Goal: Information Seeking & Learning: Learn about a topic

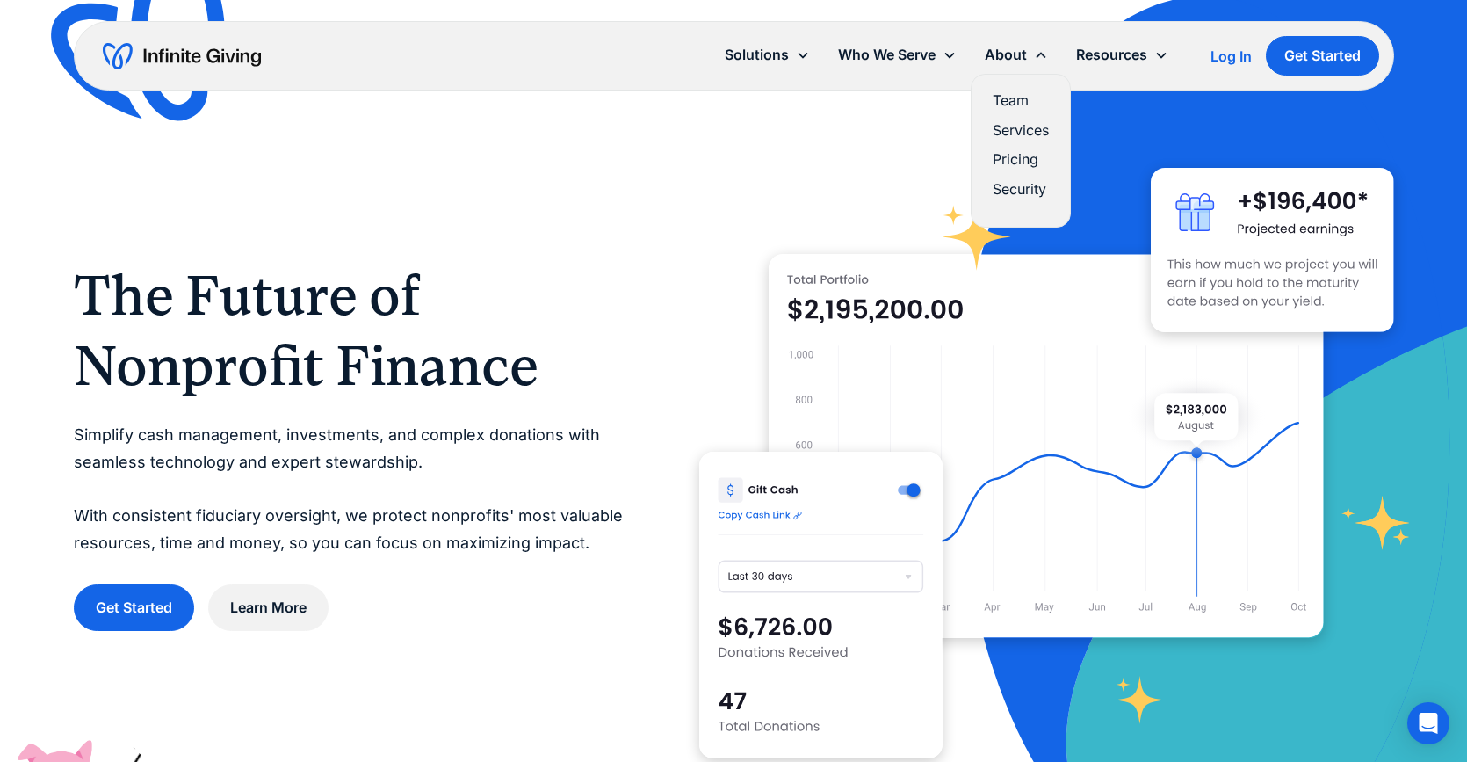
click at [1013, 160] on link "Pricing" at bounding box center [1021, 160] width 56 height 24
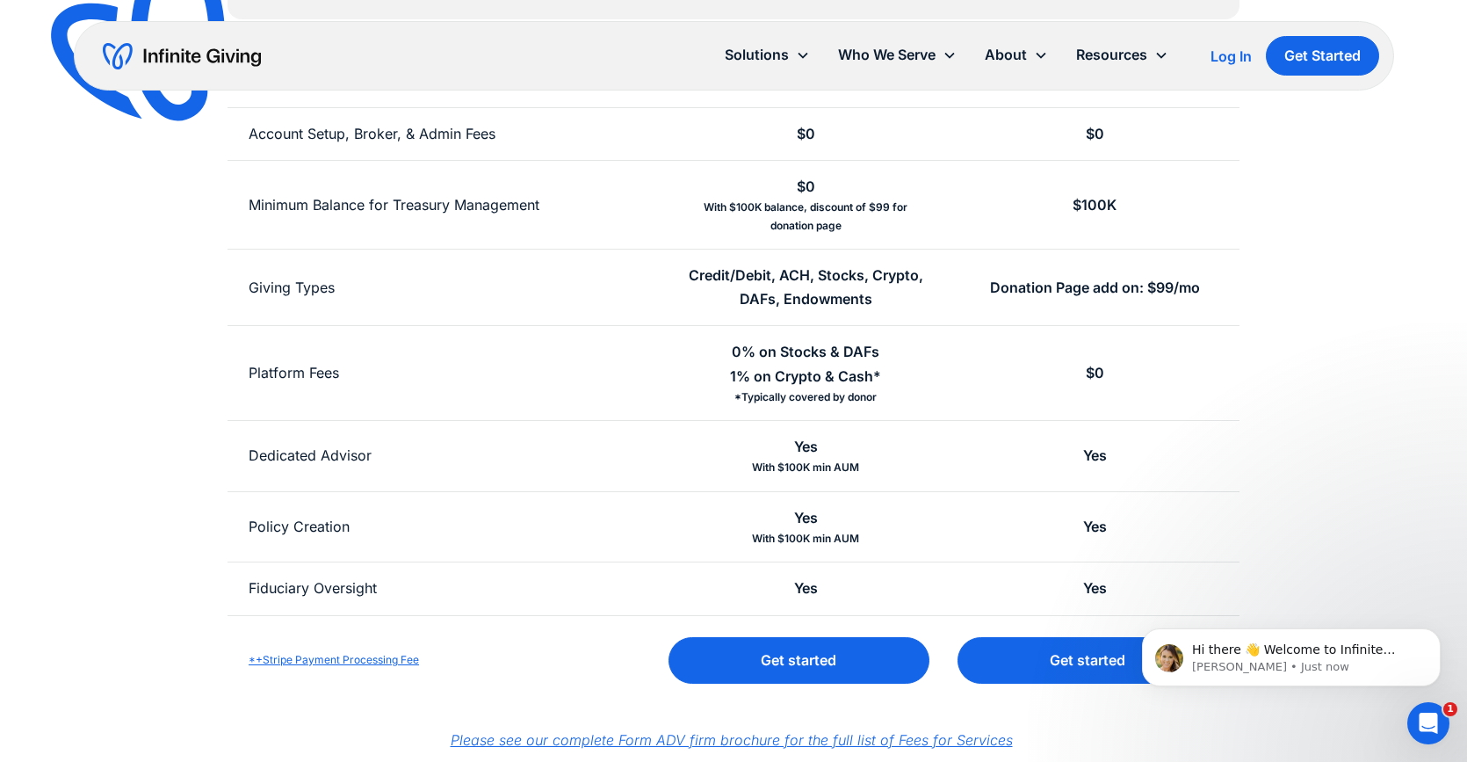
scroll to position [473, 0]
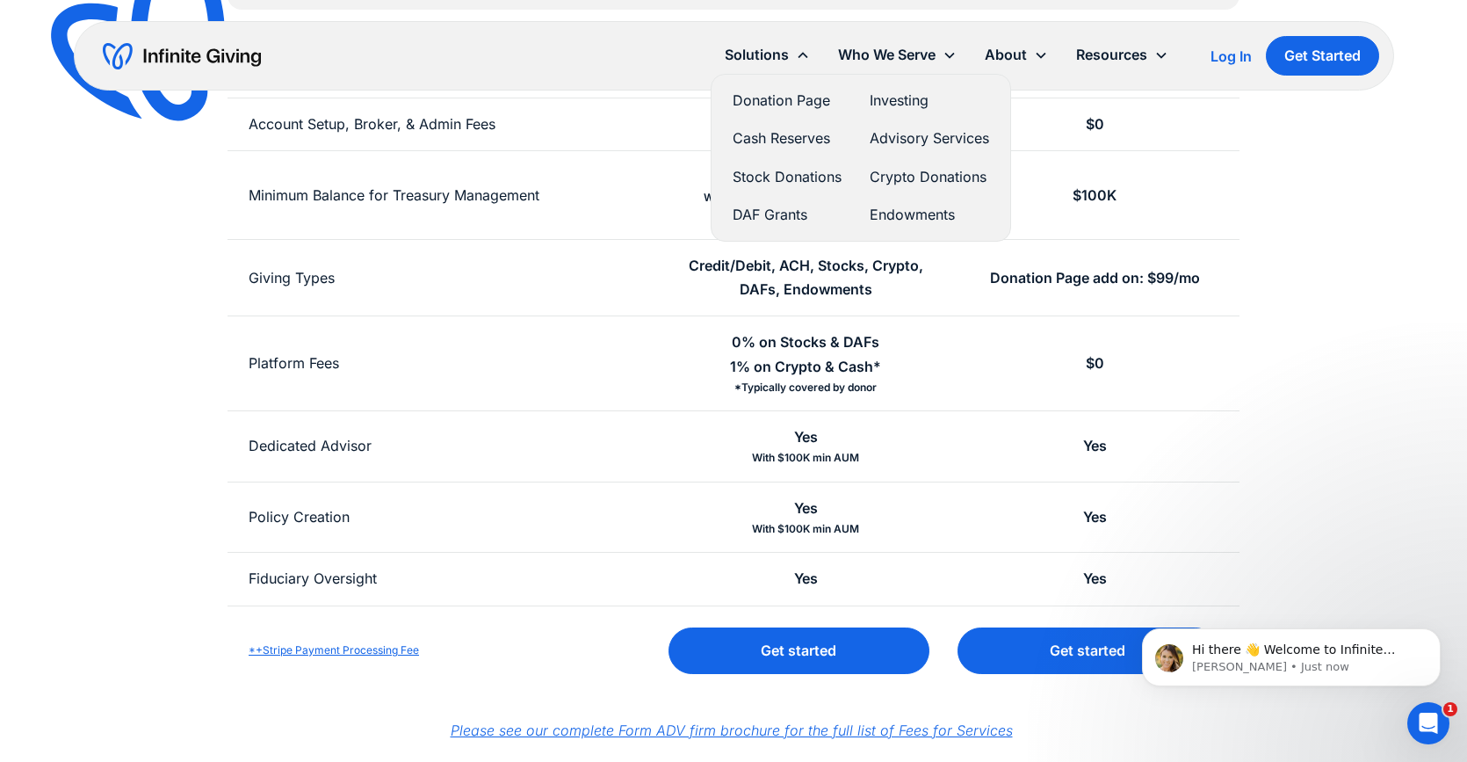
click at [885, 107] on link "Investing" at bounding box center [929, 101] width 119 height 24
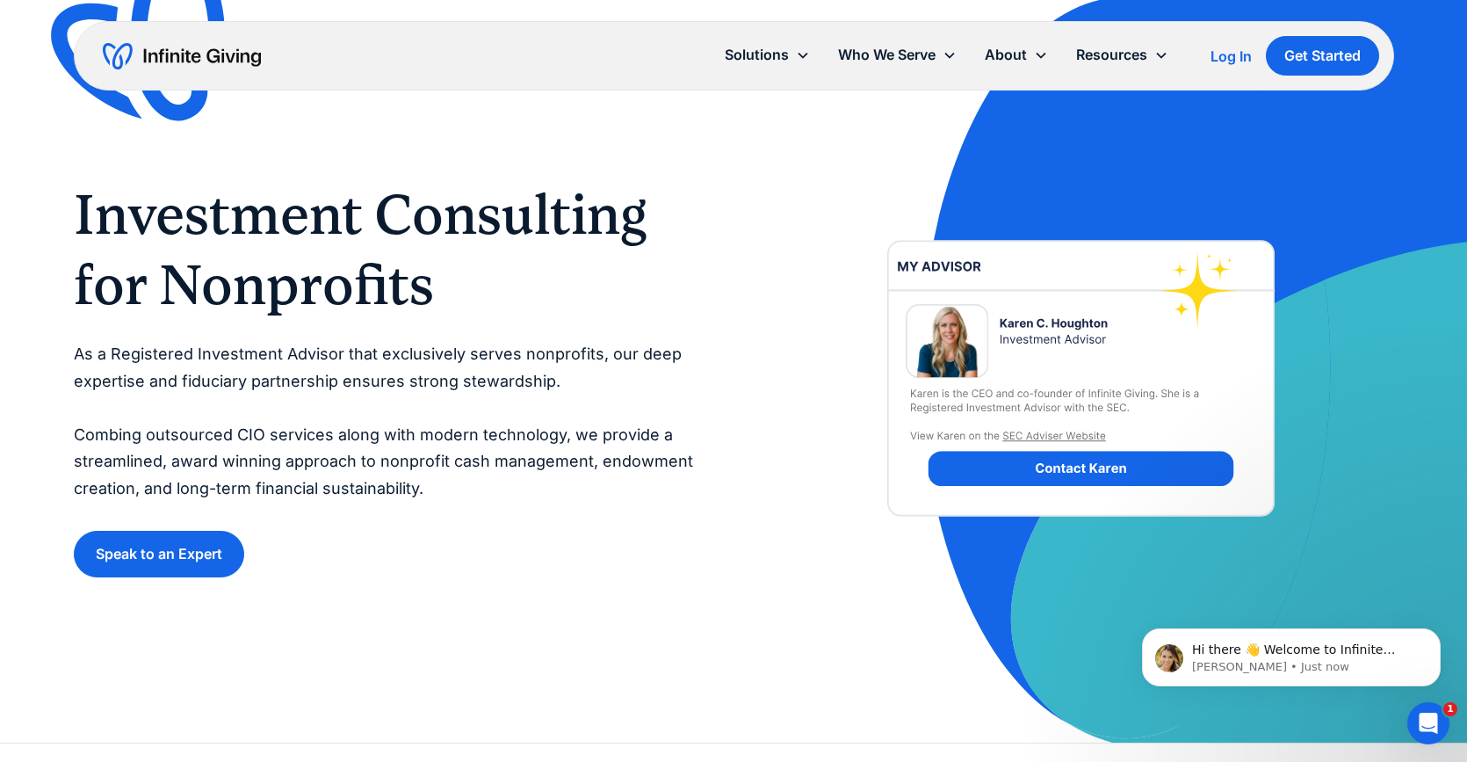
click at [220, 49] on img "home" at bounding box center [182, 56] width 158 height 28
